Goal: Task Accomplishment & Management: Use online tool/utility

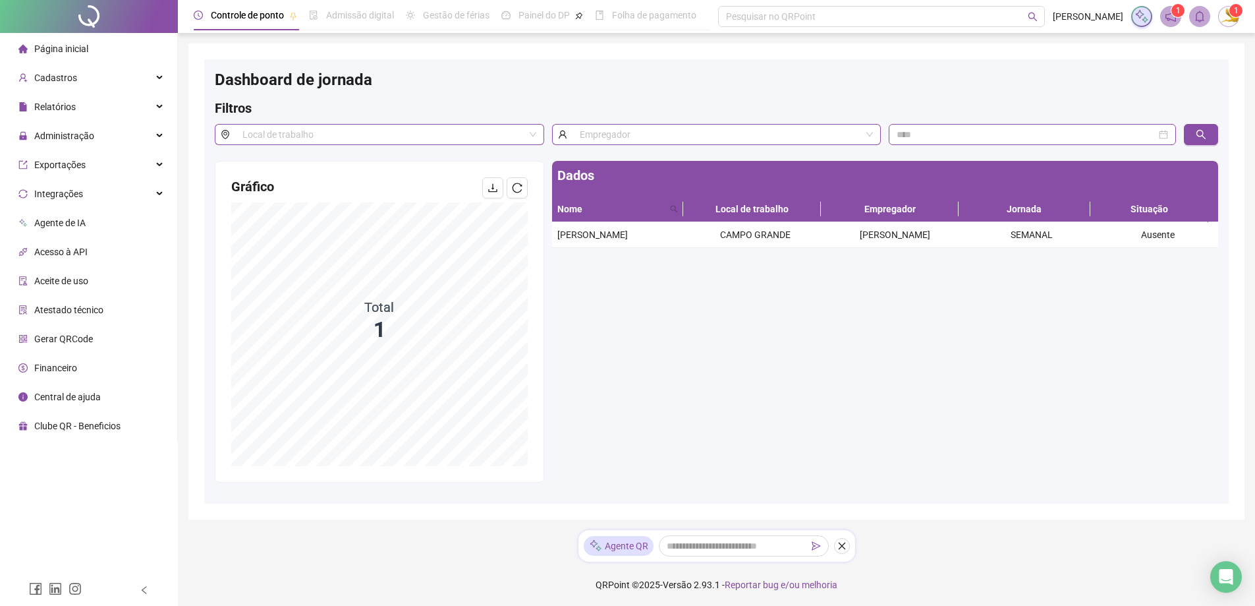
click at [109, 39] on li "Página inicial" at bounding box center [89, 49] width 172 height 26
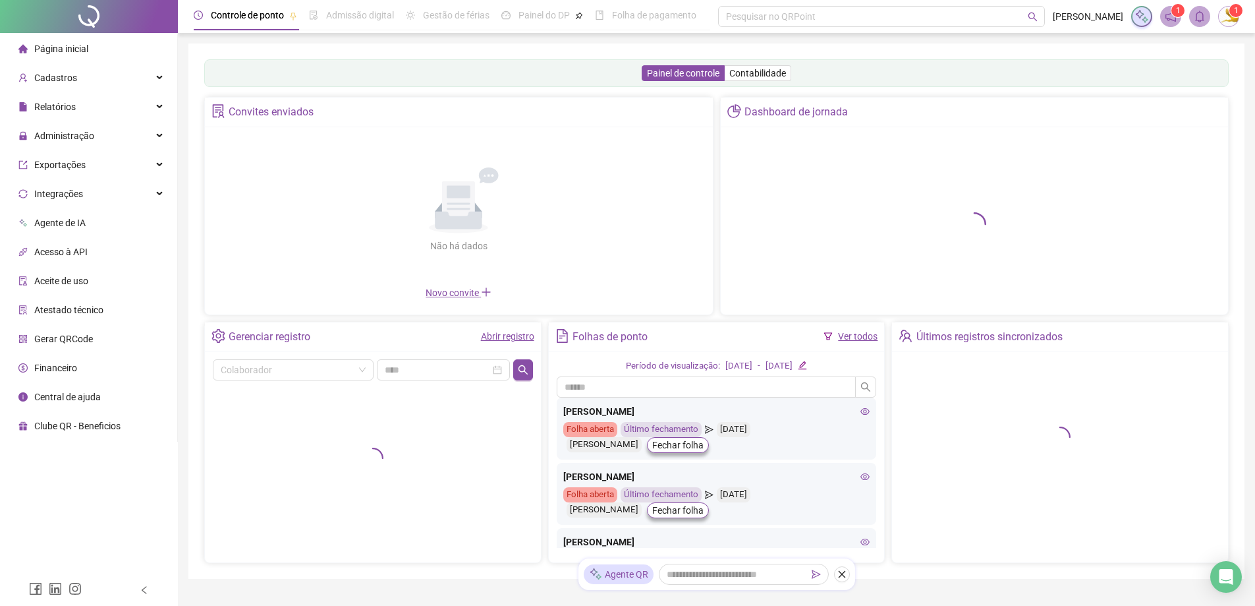
click at [63, 149] on ul "Página inicial Cadastros Relatórios Administração Ajustes da folha Ajustes rápi…" at bounding box center [89, 237] width 178 height 409
click at [80, 136] on span "Administração" at bounding box center [64, 135] width 60 height 11
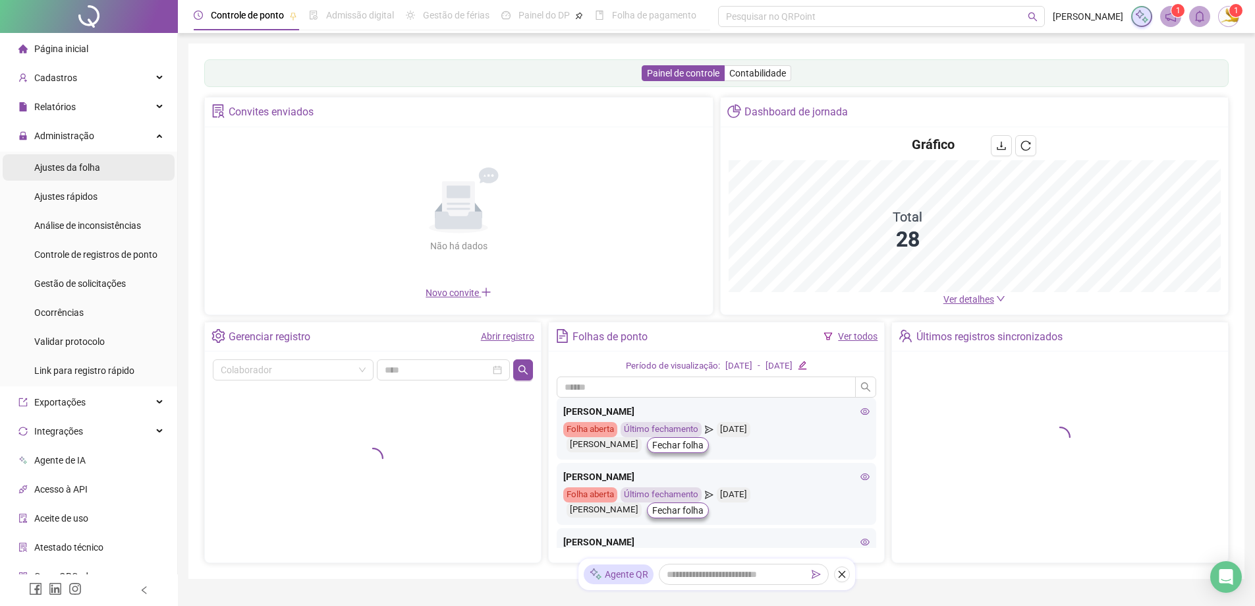
click at [75, 162] on span "Ajustes da folha" at bounding box center [67, 167] width 66 height 11
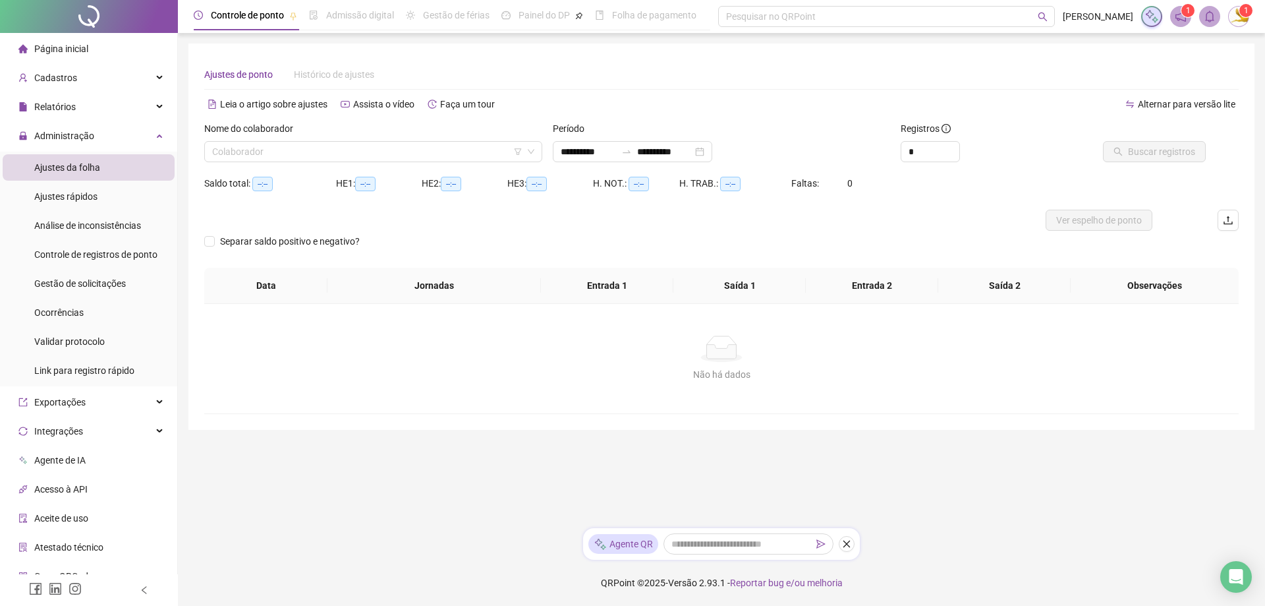
type input "**********"
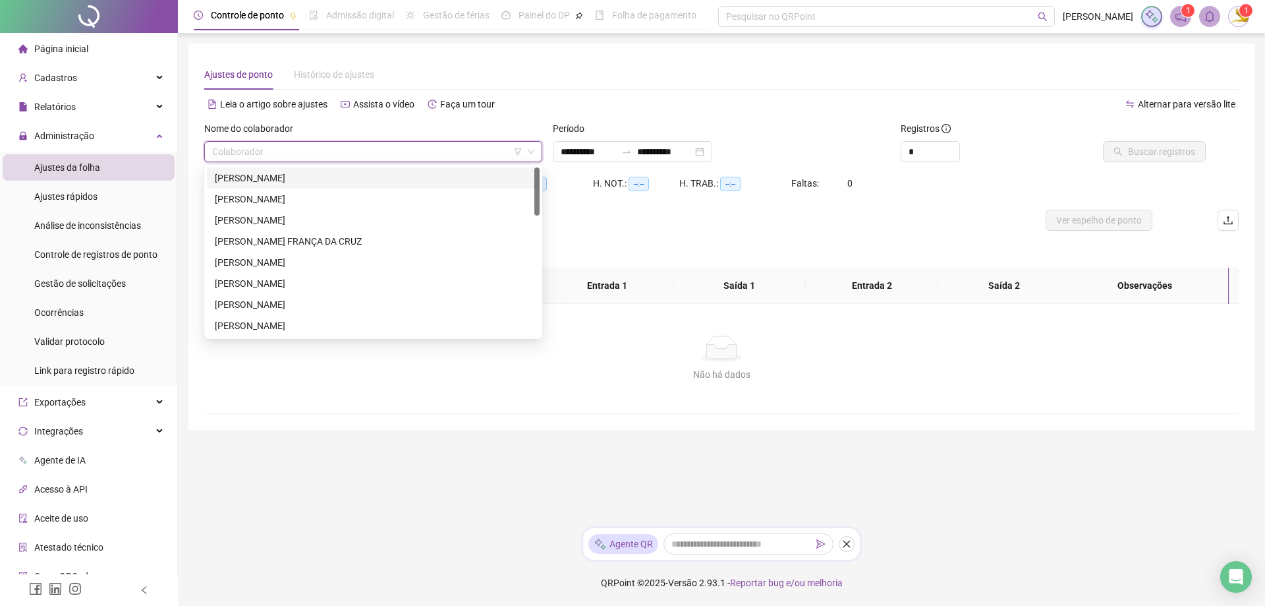
click at [315, 147] on input "search" at bounding box center [367, 152] width 310 height 20
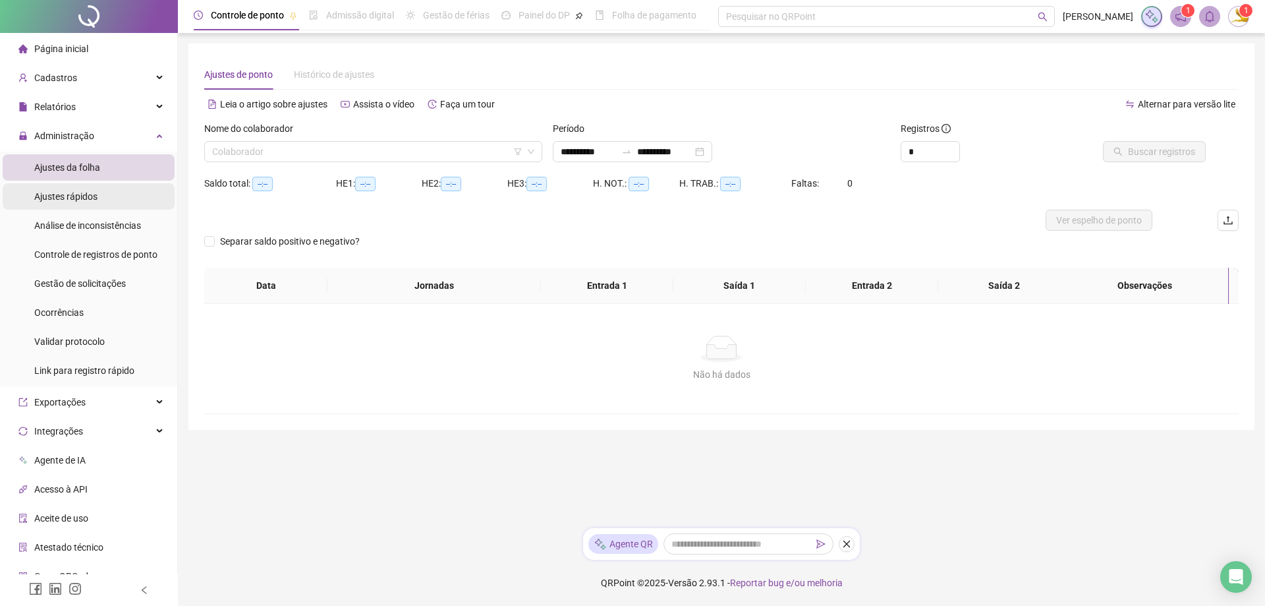
click at [93, 196] on span "Ajustes rápidos" at bounding box center [65, 196] width 63 height 11
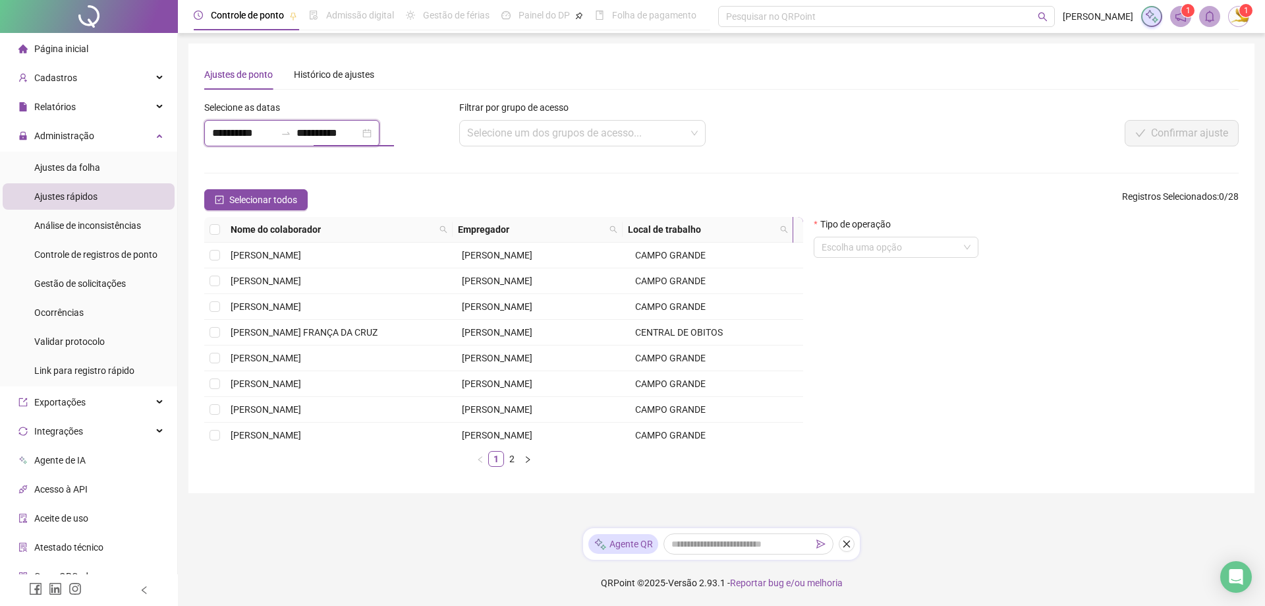
click at [341, 127] on input "**********" at bounding box center [328, 133] width 63 height 16
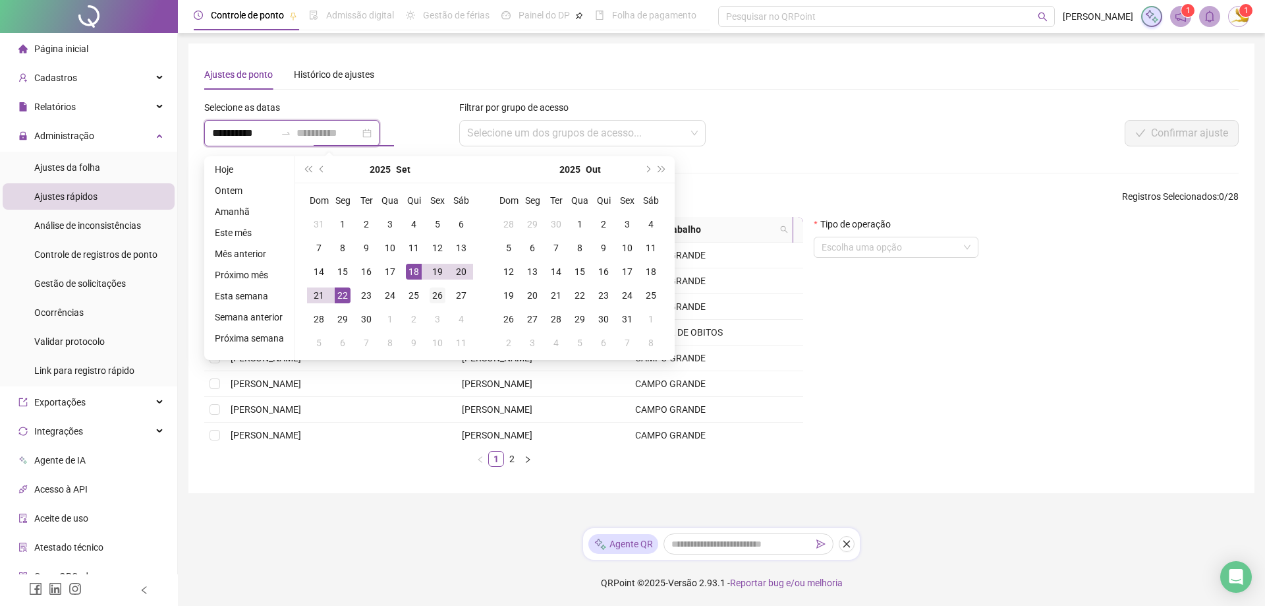
type input "**********"
click at [434, 289] on div "26" at bounding box center [438, 295] width 16 height 16
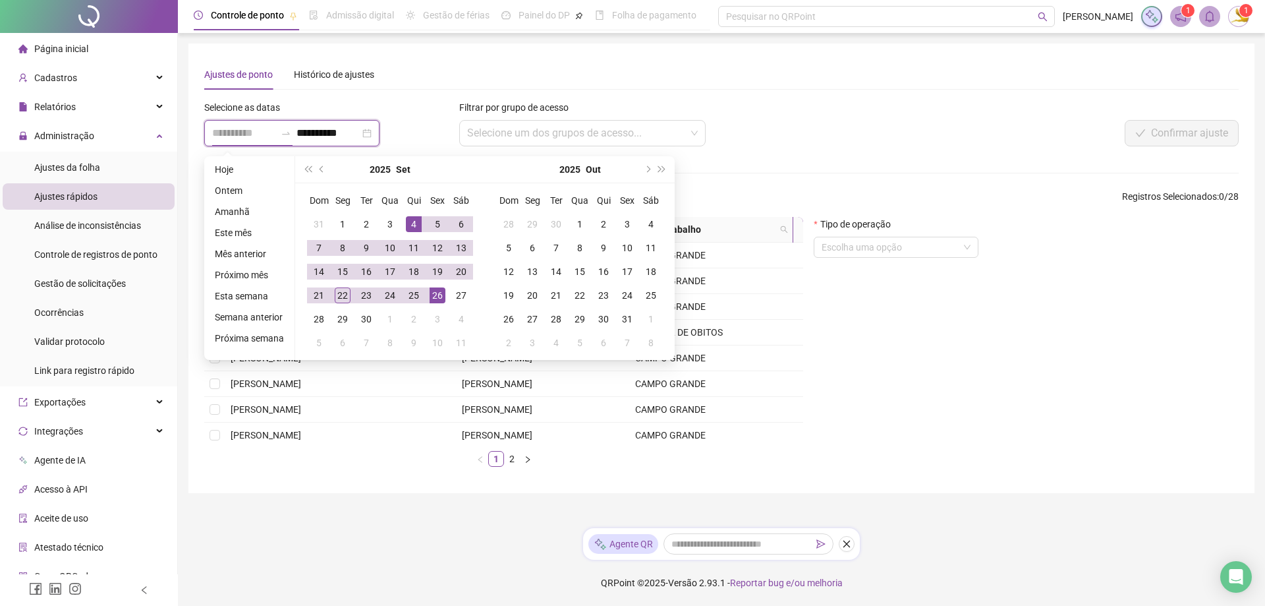
type input "**********"
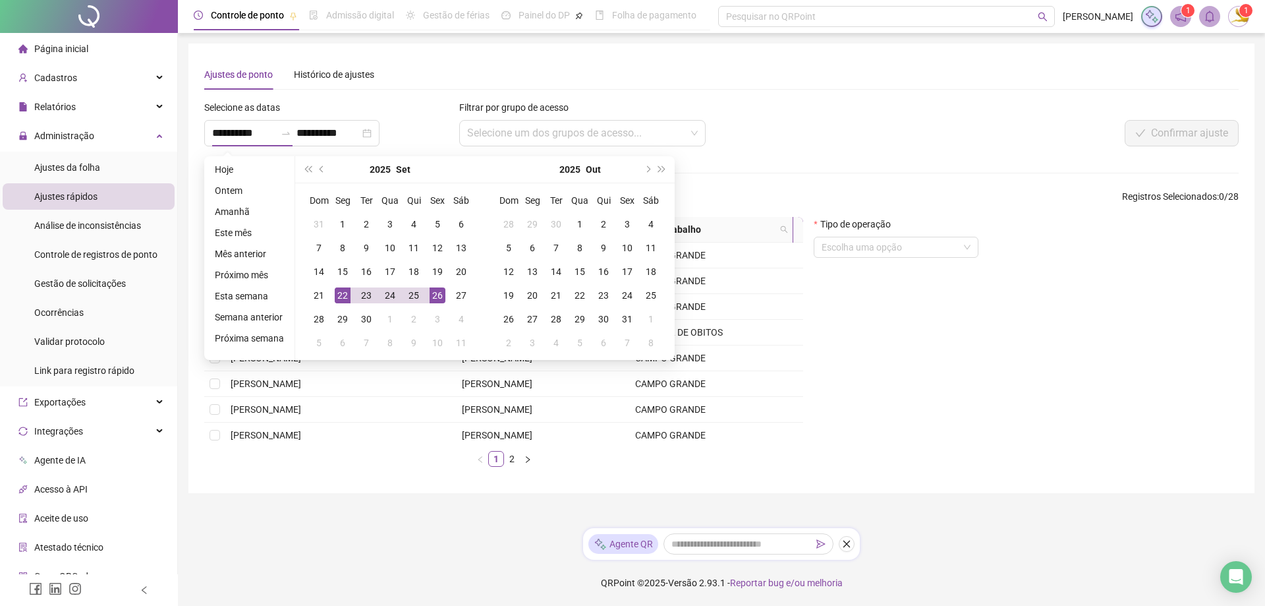
click at [399, 105] on div "Selecione as datas" at bounding box center [327, 110] width 247 height 20
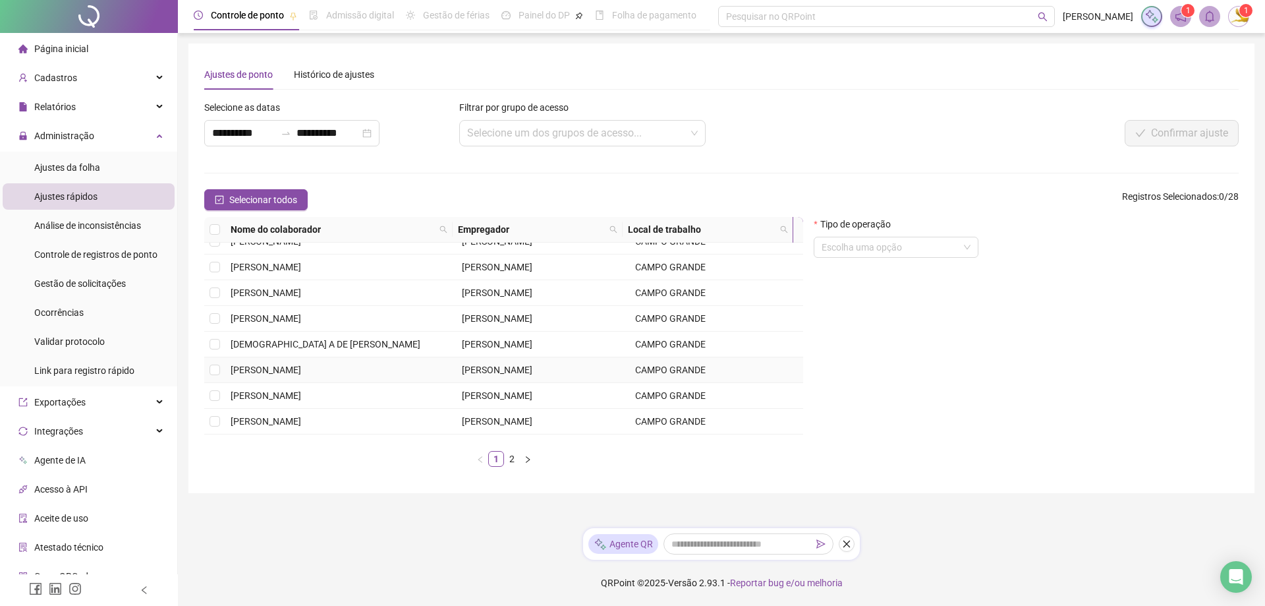
scroll to position [188, 0]
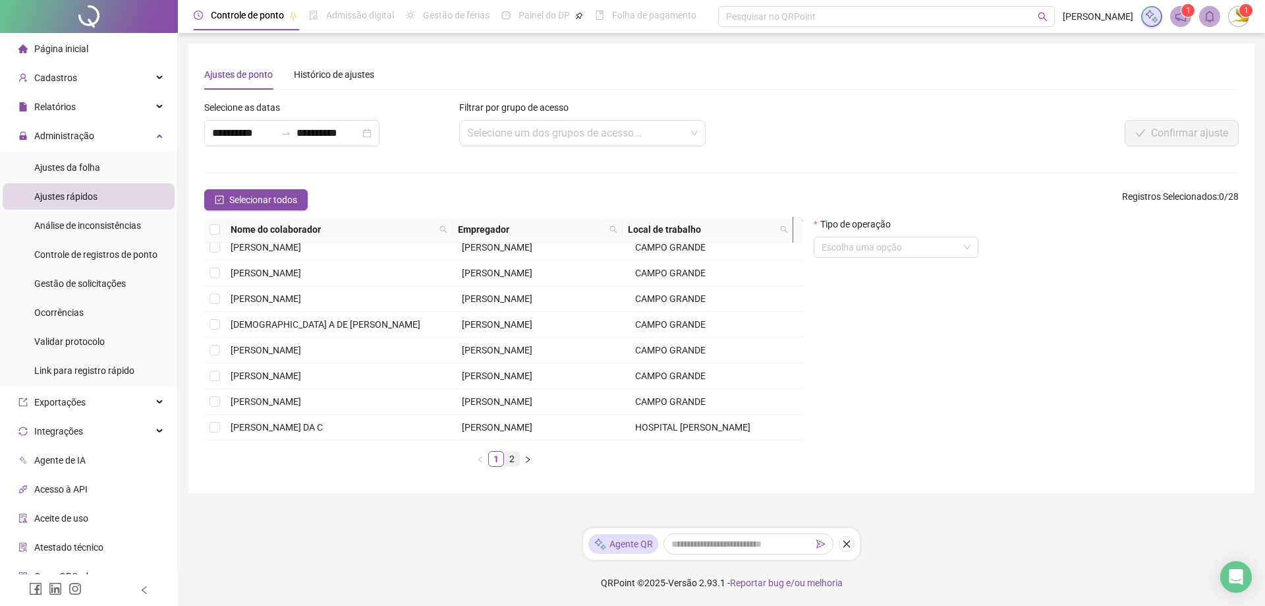
click at [506, 457] on link "2" at bounding box center [512, 458] width 14 height 14
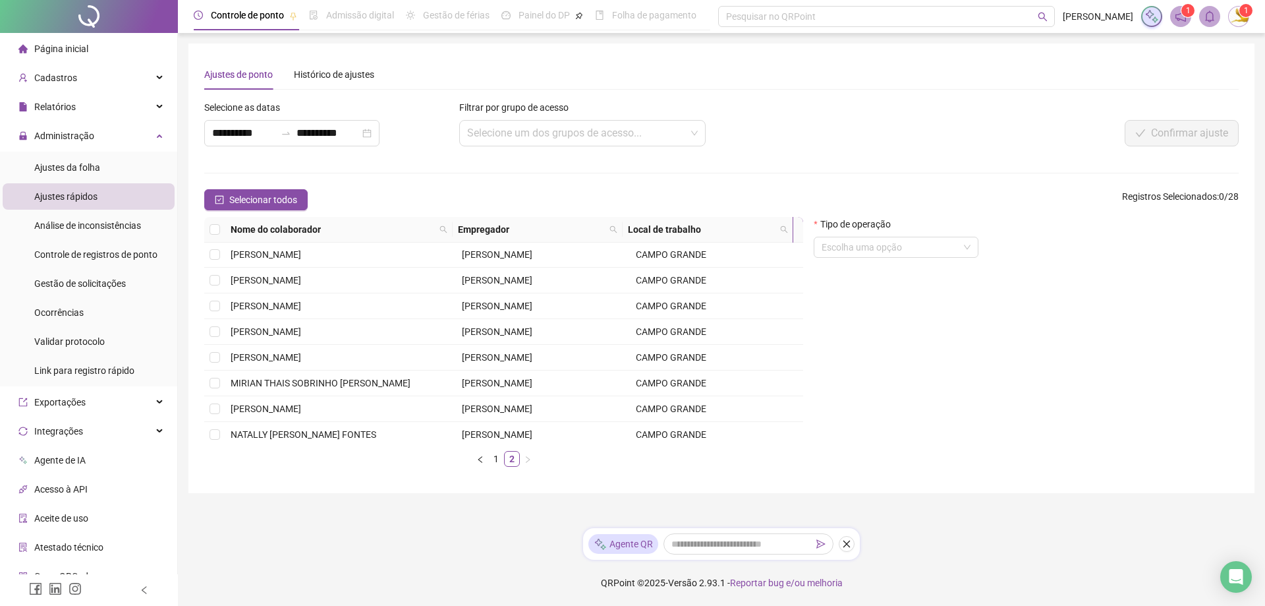
scroll to position [0, 0]
click at [257, 256] on span "[PERSON_NAME]" at bounding box center [266, 255] width 71 height 11
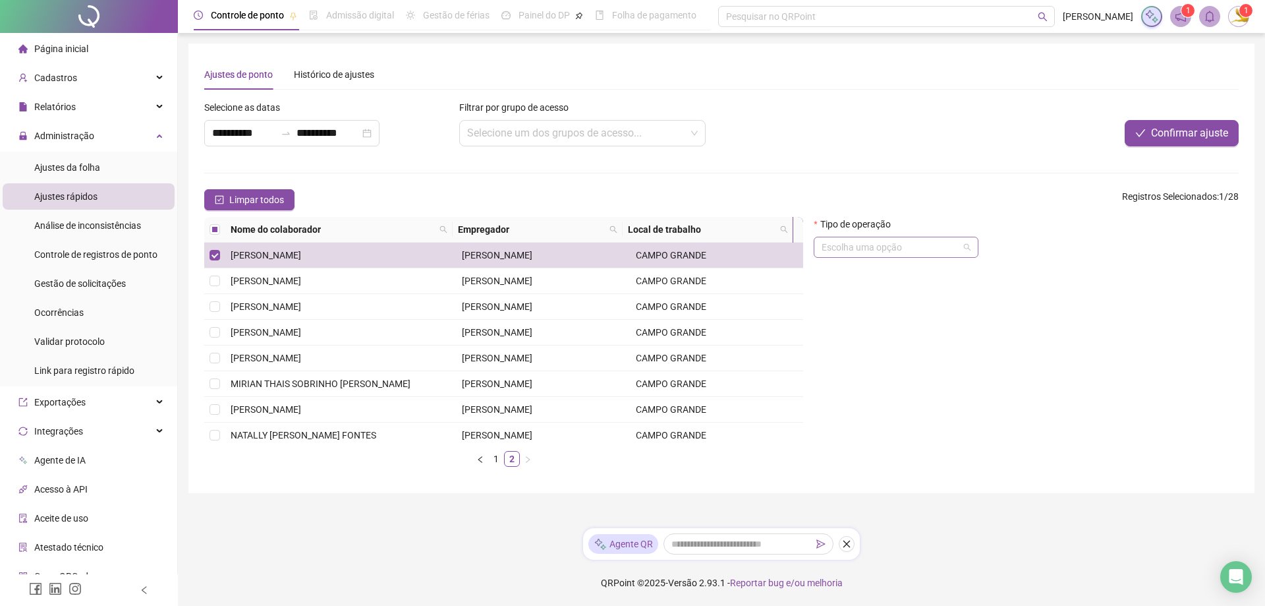
click at [856, 250] on input "search" at bounding box center [890, 247] width 137 height 20
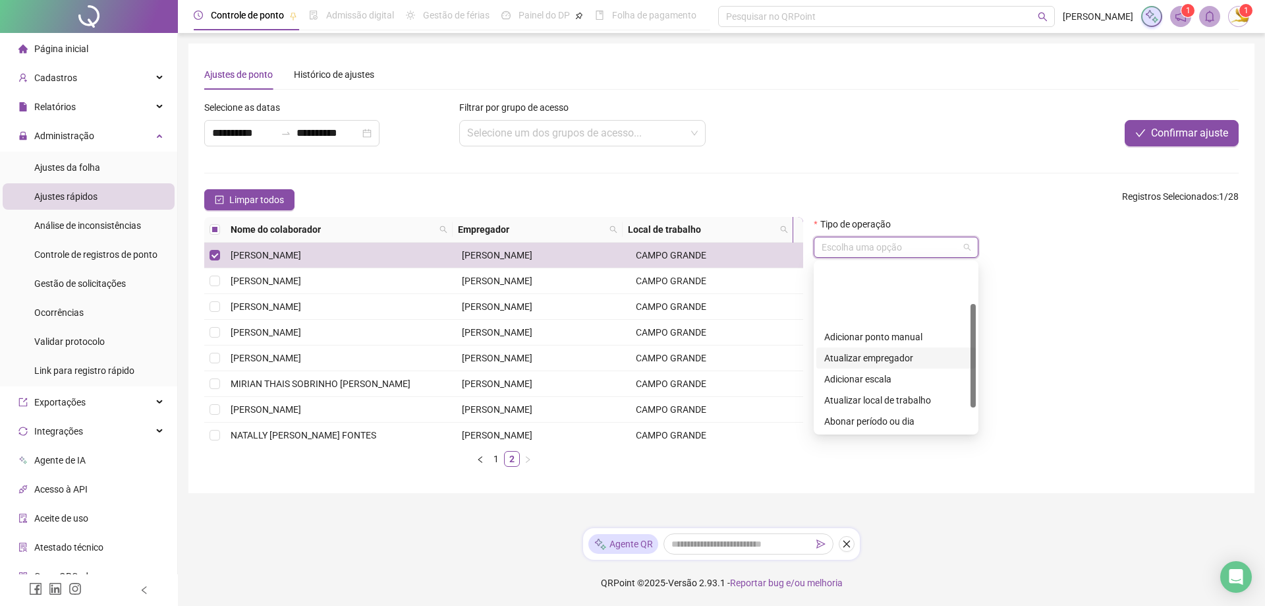
scroll to position [105, 0]
click at [903, 357] on div "Adicionar observações" at bounding box center [896, 358] width 144 height 14
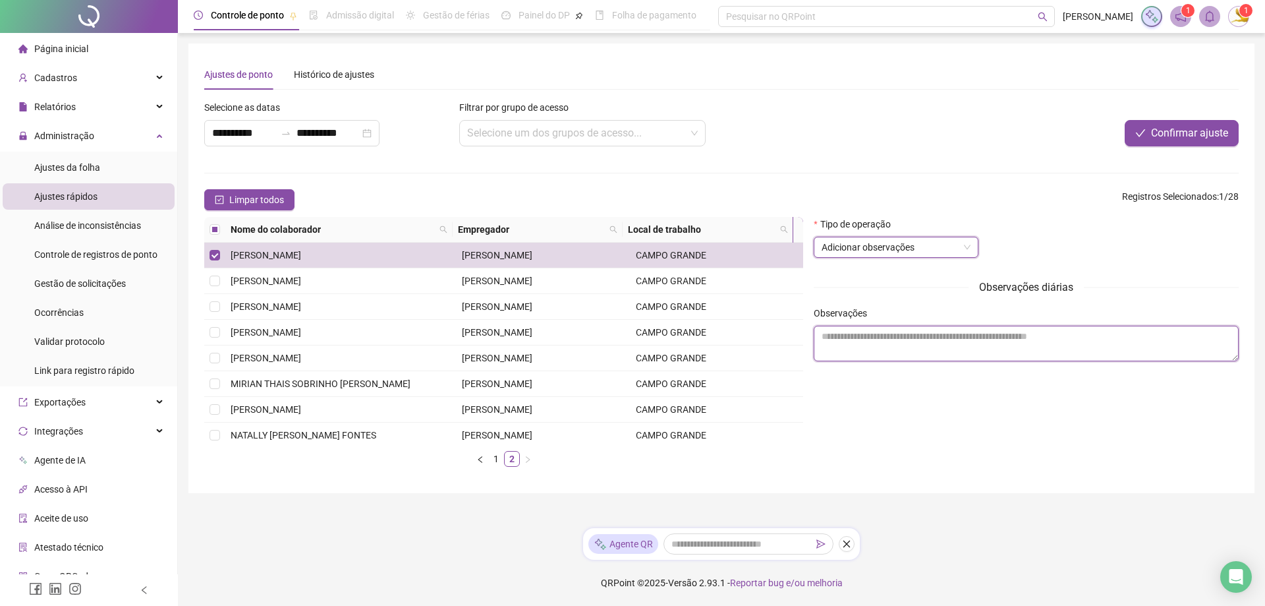
click at [904, 344] on textarea at bounding box center [1026, 344] width 425 height 36
type textarea "*********"
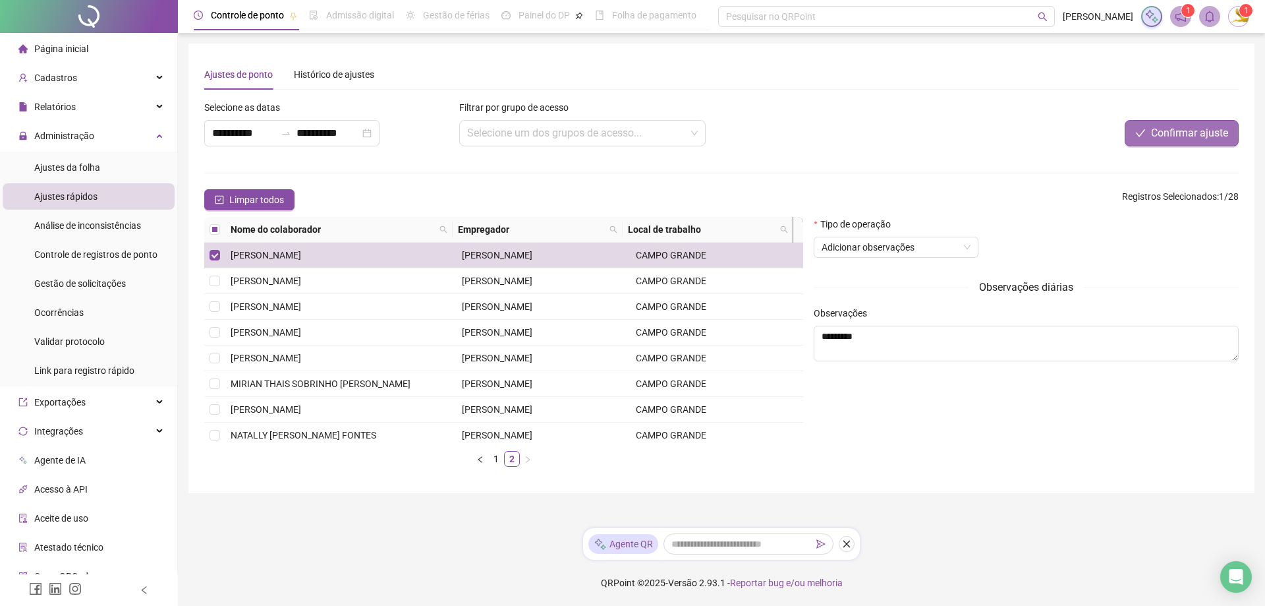
click at [1190, 138] on span "Confirmar ajuste" at bounding box center [1189, 133] width 77 height 16
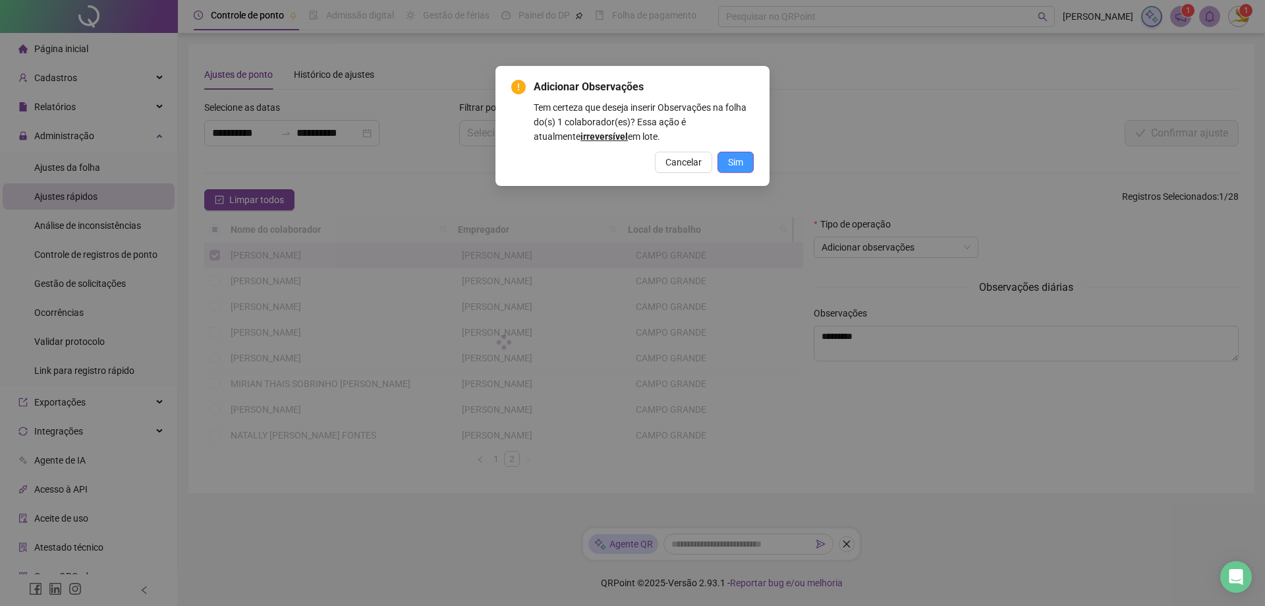
click at [722, 163] on button "Sim" at bounding box center [736, 162] width 36 height 21
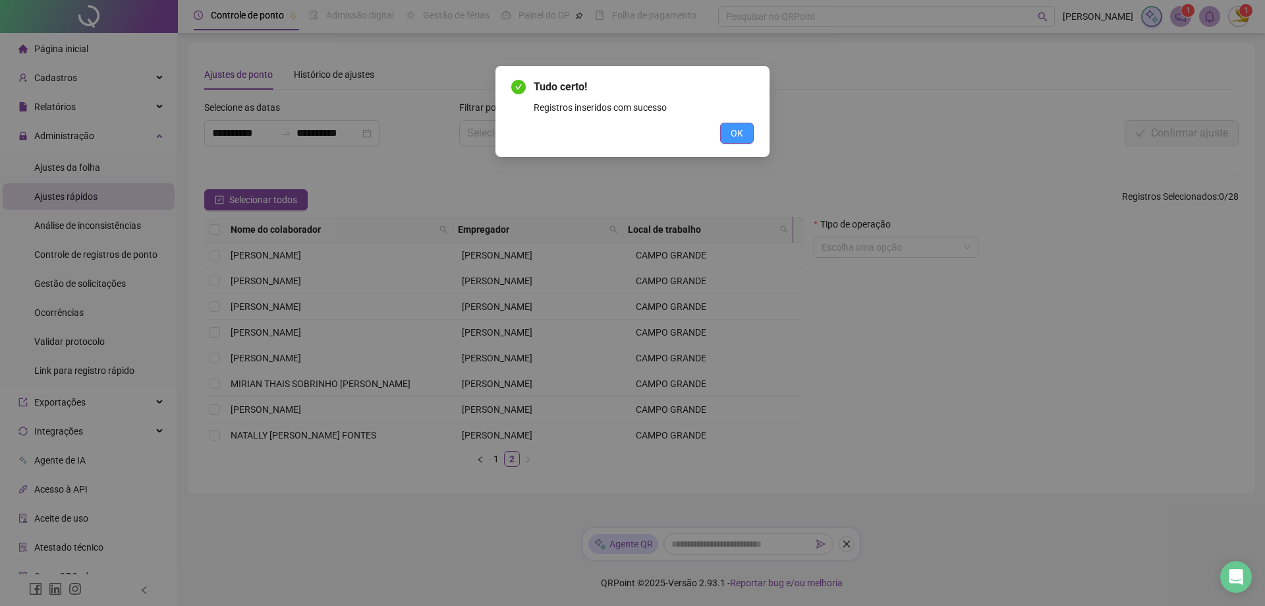
drag, startPoint x: 766, startPoint y: 130, endPoint x: 734, endPoint y: 138, distance: 33.1
click at [764, 131] on div "Tudo certo! Registros inseridos com sucesso OK" at bounding box center [633, 111] width 274 height 91
click at [734, 138] on span "OK" at bounding box center [737, 133] width 13 height 14
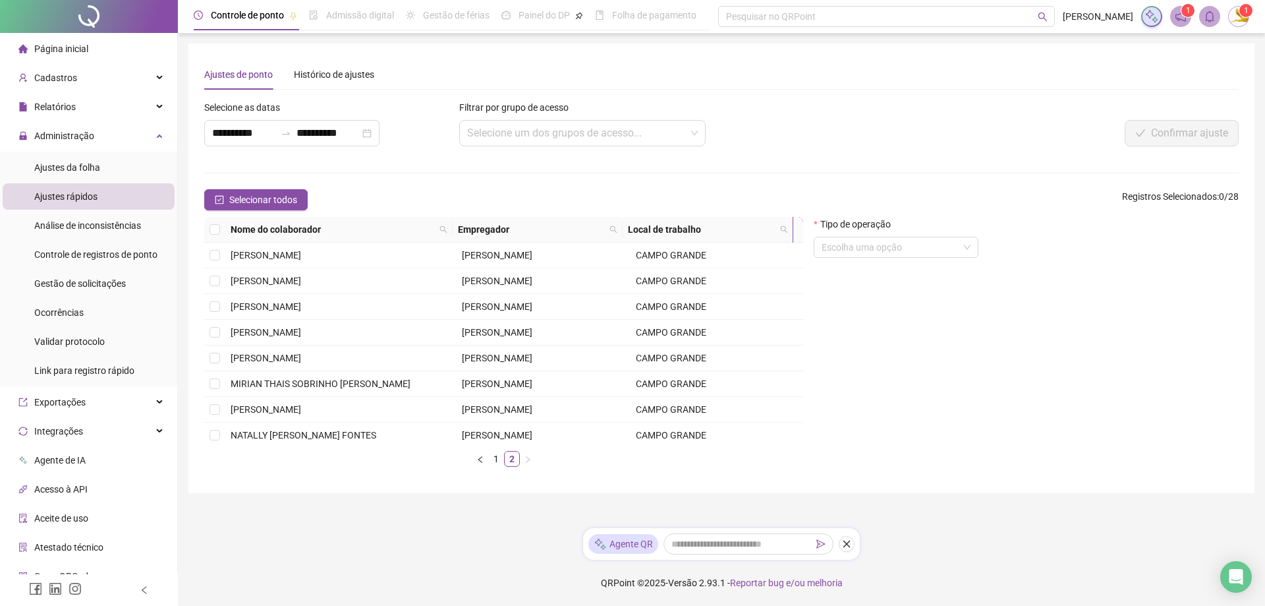
click at [71, 45] on span "Página inicial" at bounding box center [61, 48] width 54 height 11
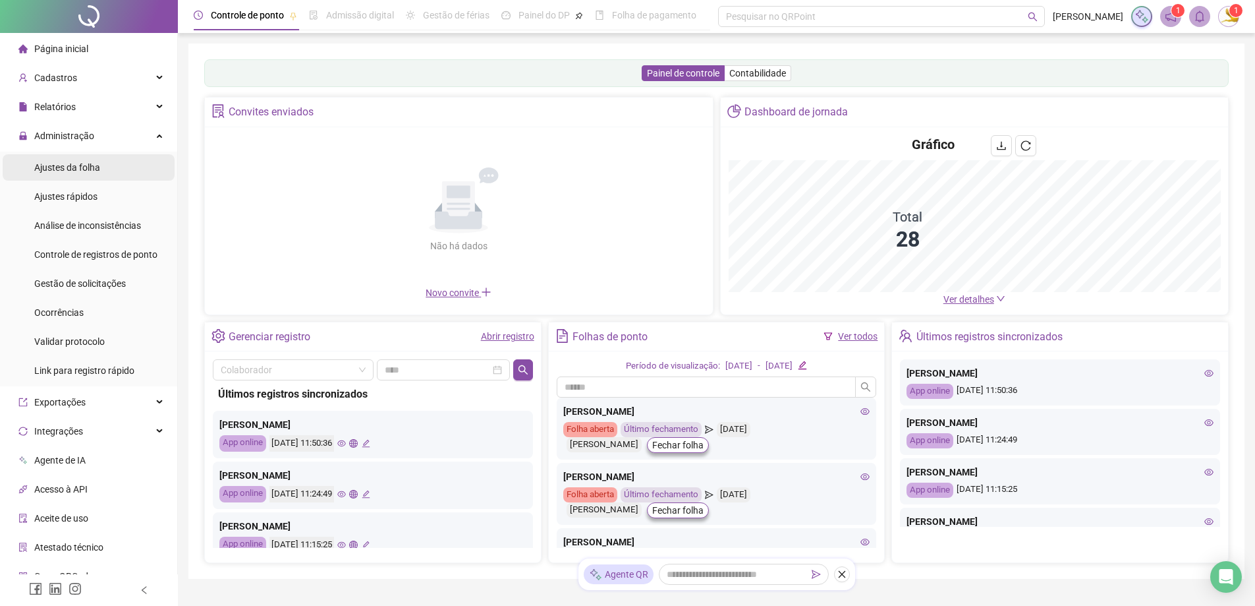
click at [96, 162] on span "Ajustes da folha" at bounding box center [67, 167] width 66 height 11
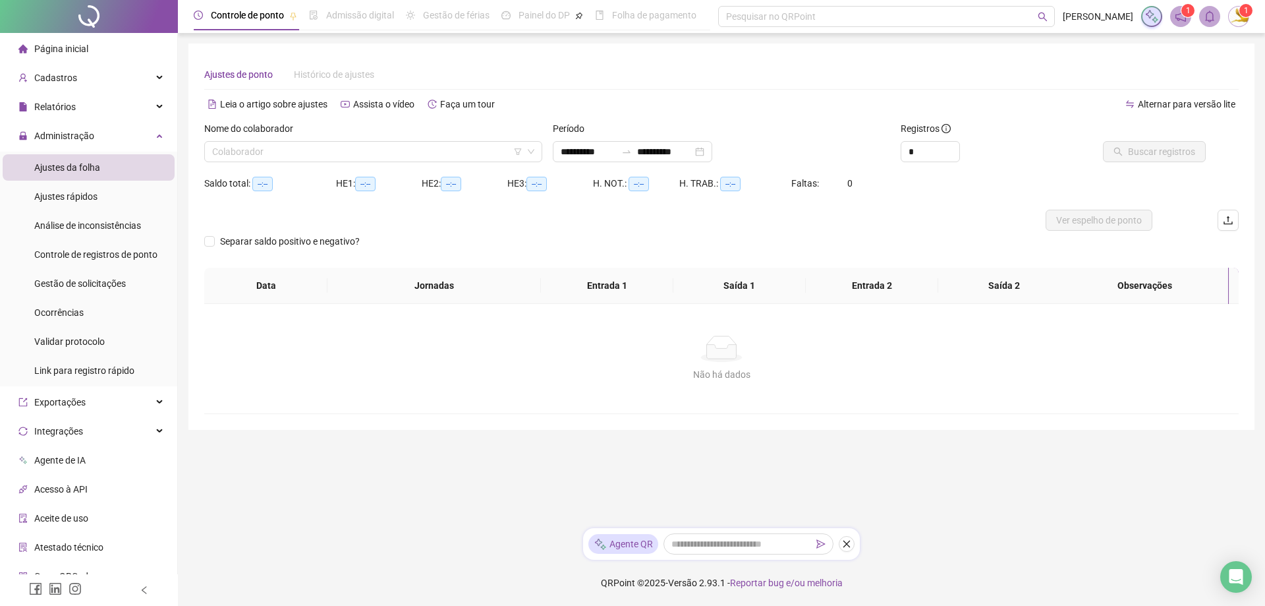
type input "**********"
click at [337, 138] on div "Nome do colaborador" at bounding box center [373, 131] width 338 height 20
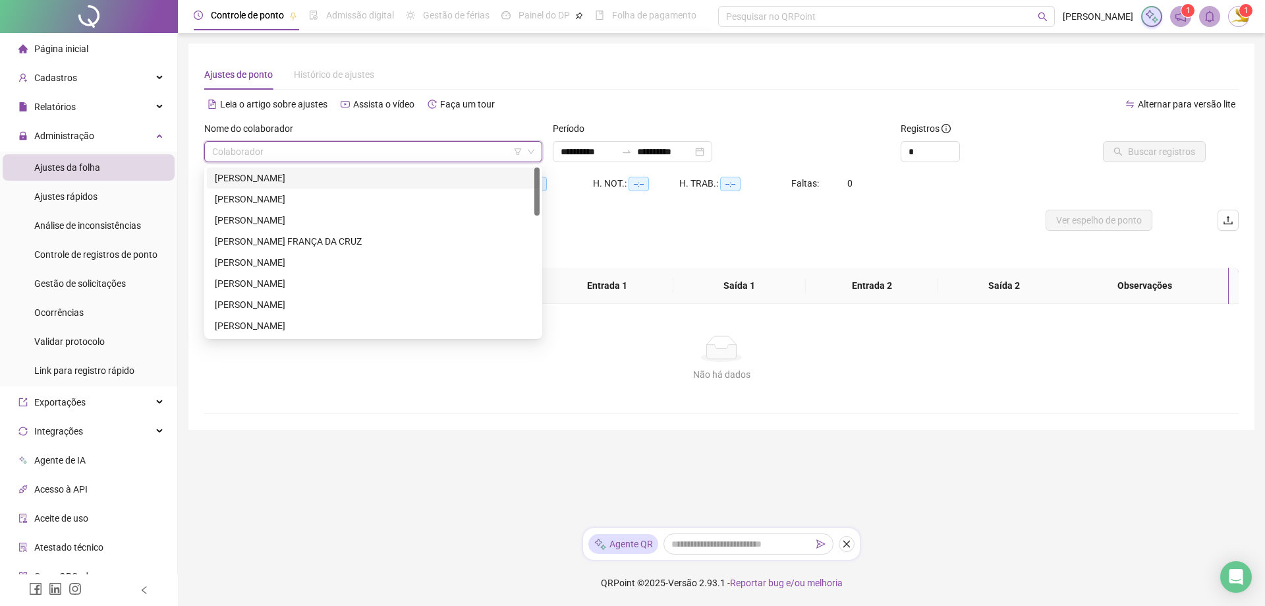
click at [337, 158] on input "search" at bounding box center [367, 152] width 310 height 20
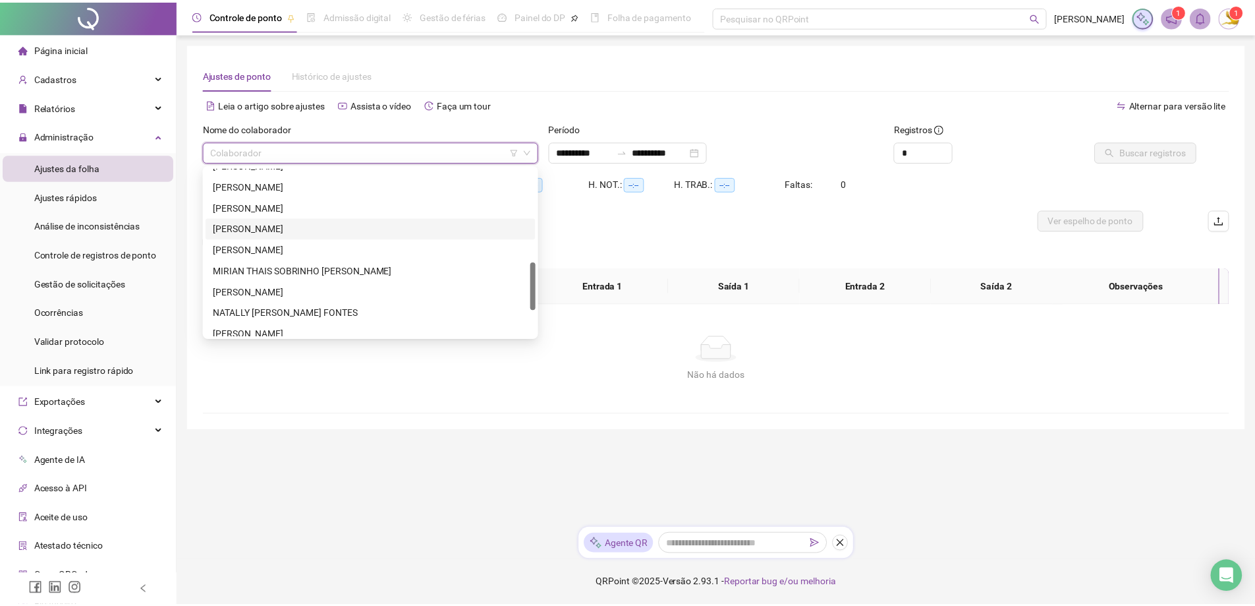
scroll to position [264, 0]
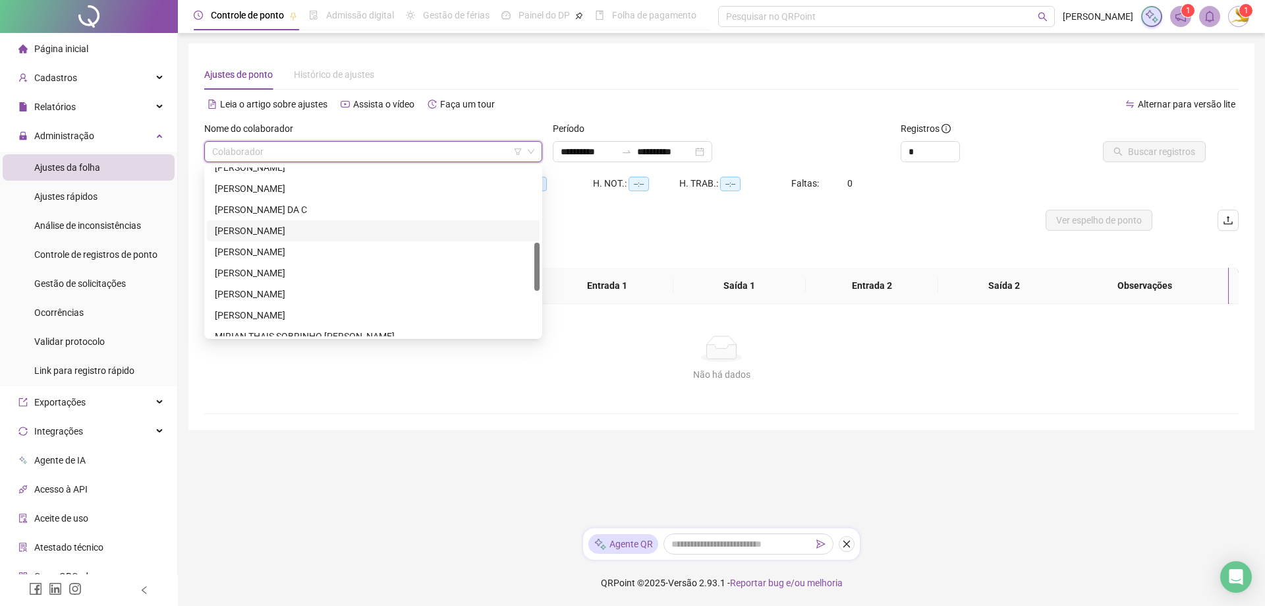
click at [254, 223] on div "[PERSON_NAME]" at bounding box center [373, 230] width 317 height 14
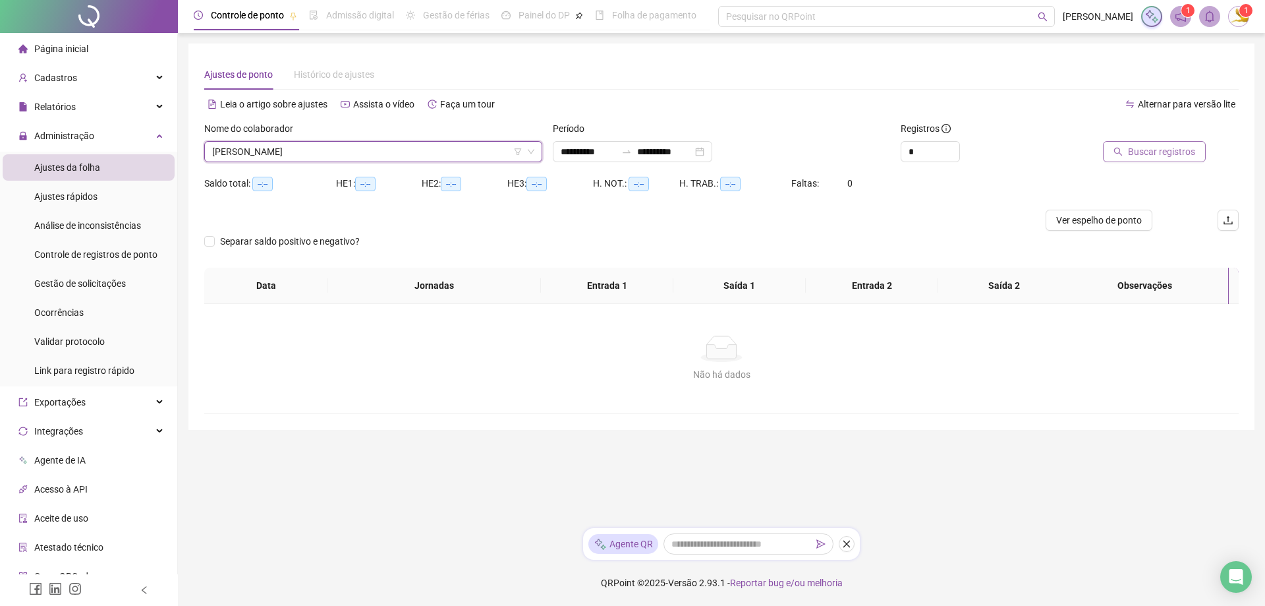
click at [1170, 143] on button "Buscar registros" at bounding box center [1154, 151] width 103 height 21
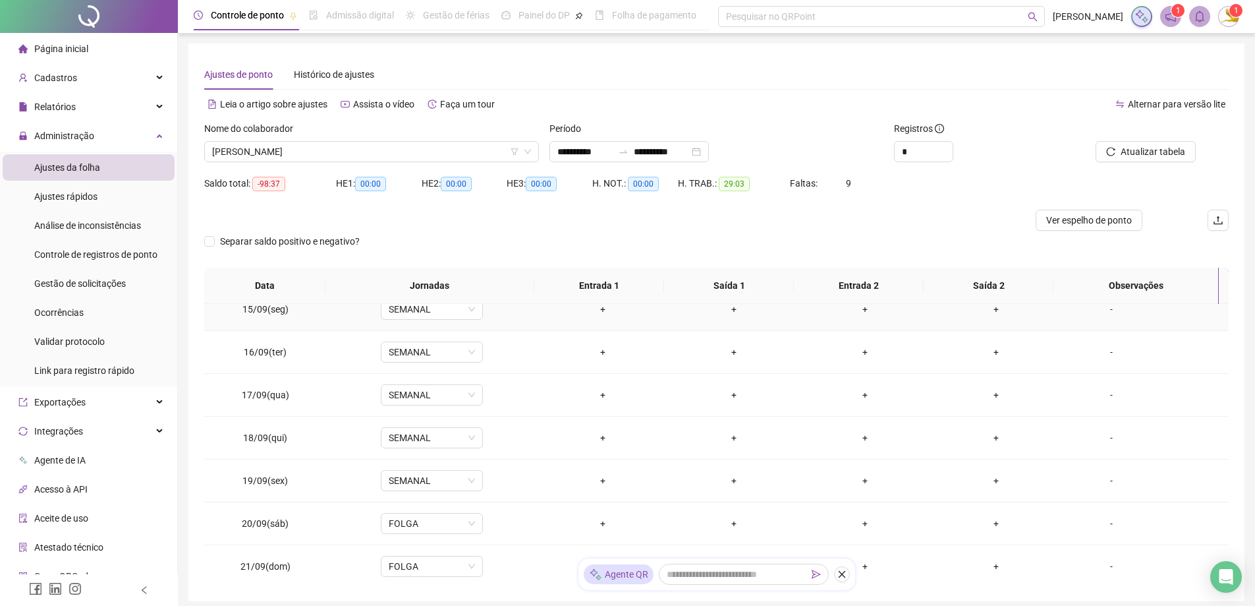
scroll to position [618, 0]
click at [78, 43] on span "Página inicial" at bounding box center [61, 48] width 54 height 11
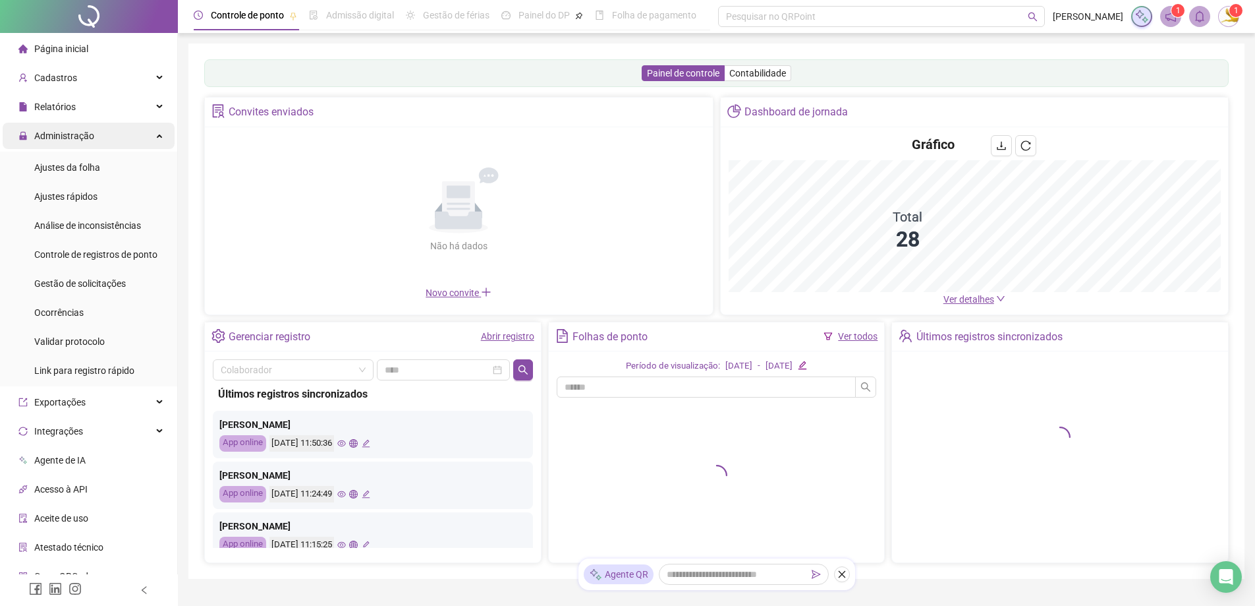
click at [84, 136] on span "Administração" at bounding box center [64, 135] width 60 height 11
